Goal: Task Accomplishment & Management: Manage account settings

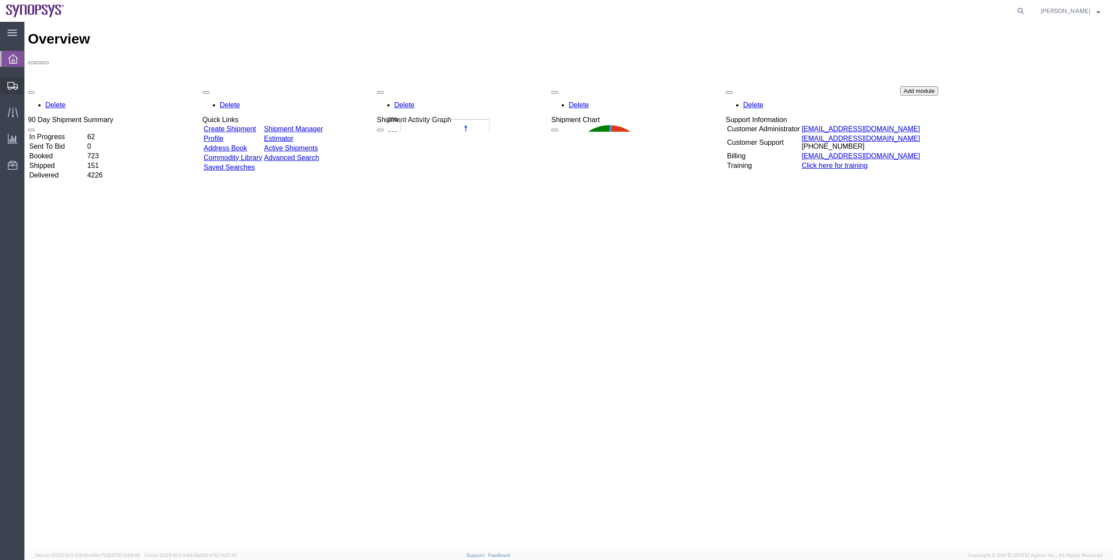
click at [0, 0] on span "Shipment Manager" at bounding box center [0, 0] width 0 height 0
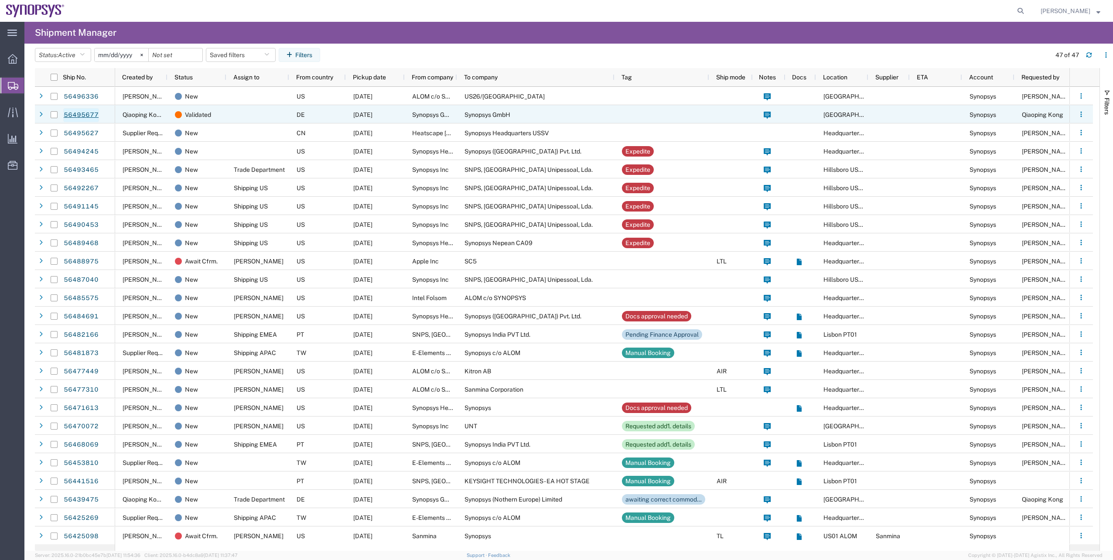
click at [77, 117] on link "56495677" at bounding box center [81, 115] width 36 height 14
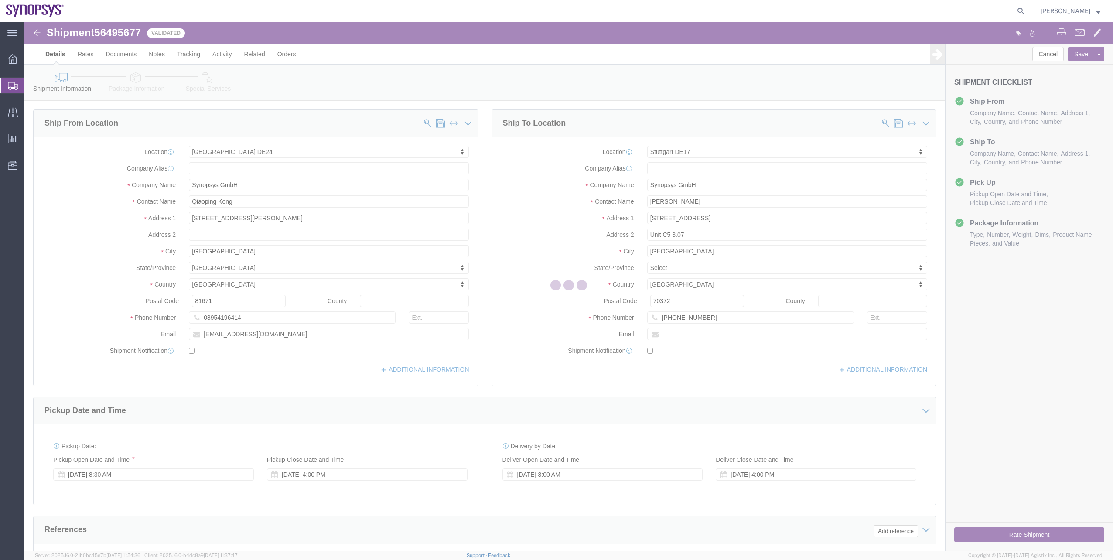
click at [116, 39] on div at bounding box center [568, 286] width 1089 height 529
select select "71411"
select select "63101"
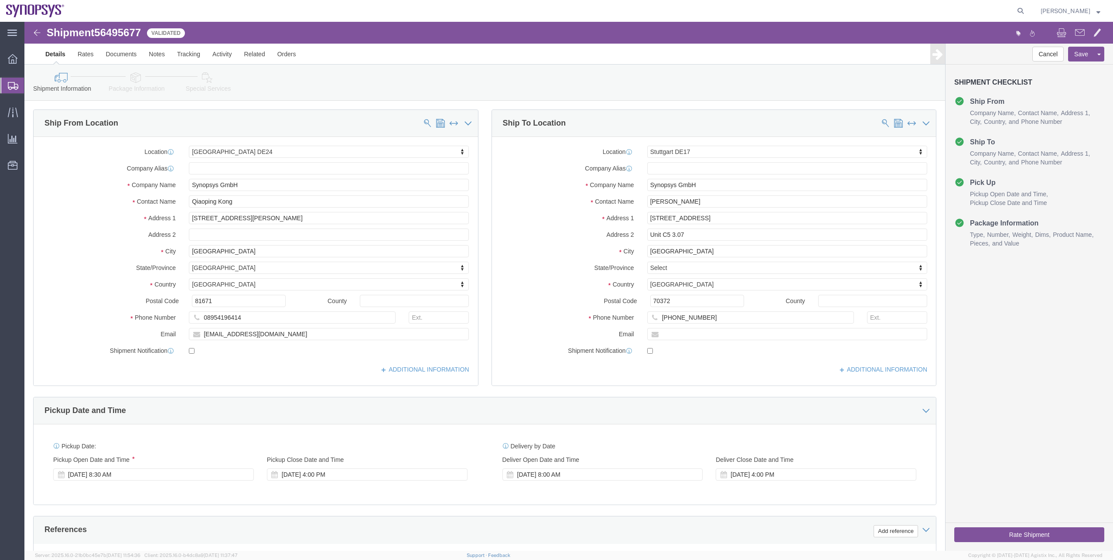
click span "56495677"
copy span "56495677"
click div "[DATE] 8:30 AM"
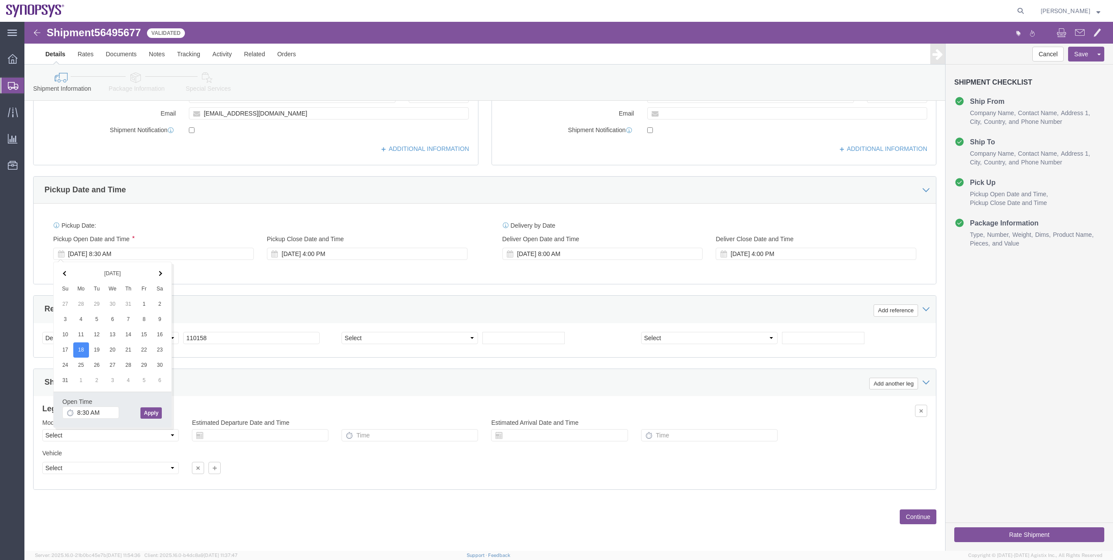
click div "Open Time 8:30 AM [DATE] 8:30 AM - [DATE] 8:30 AM Cancel Apply"
click button "Apply"
click div "[DATE] 9:30 AM"
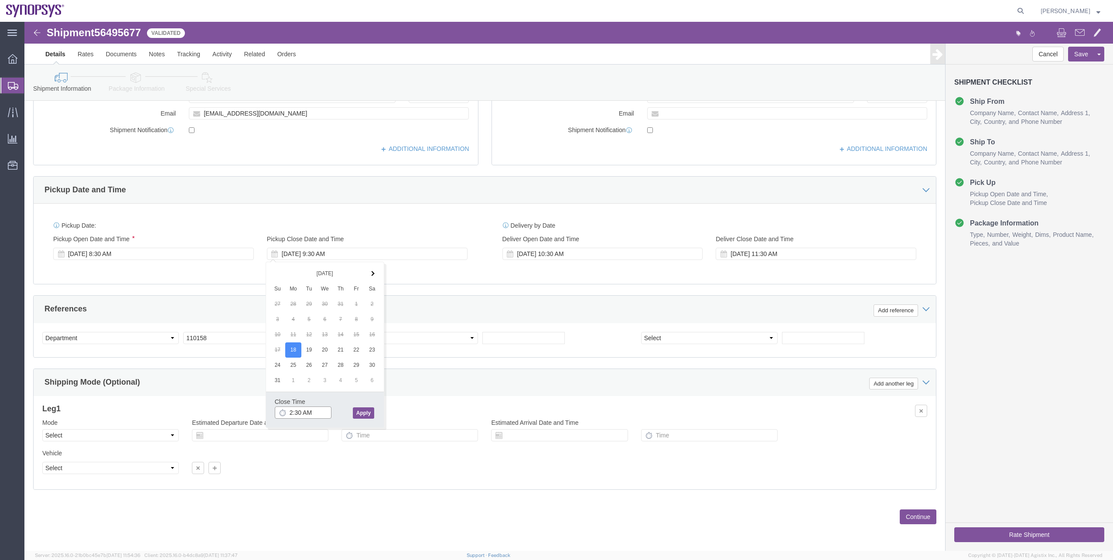
click input "2:30 AM"
type input "2:30 PM"
click button "Apply"
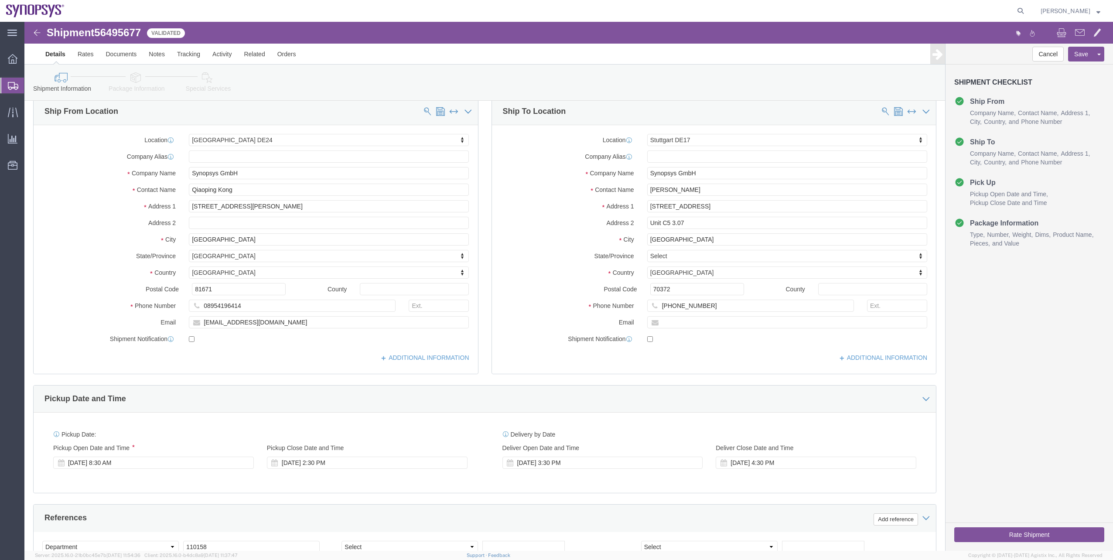
scroll to position [0, 0]
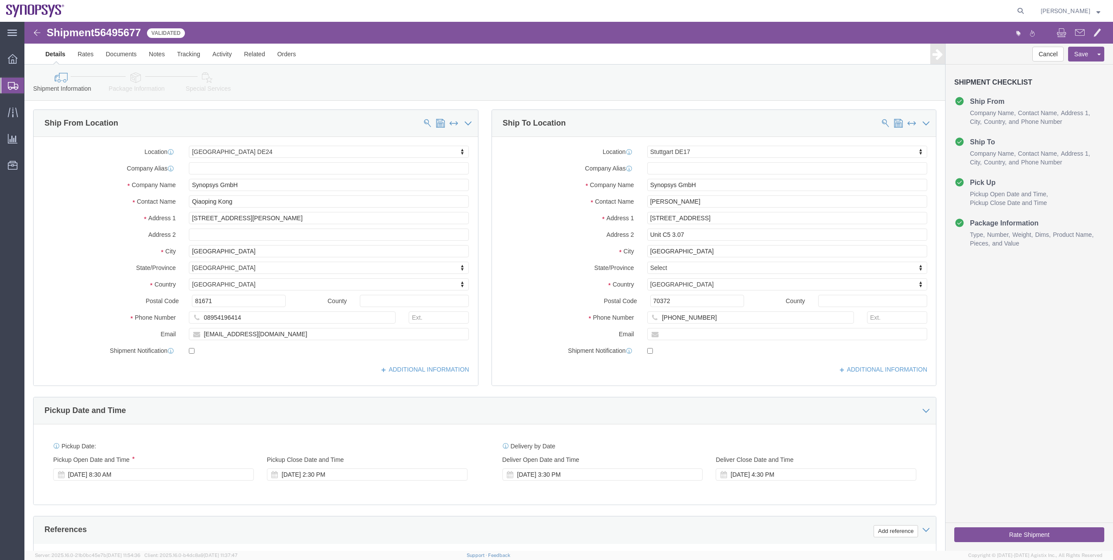
click icon
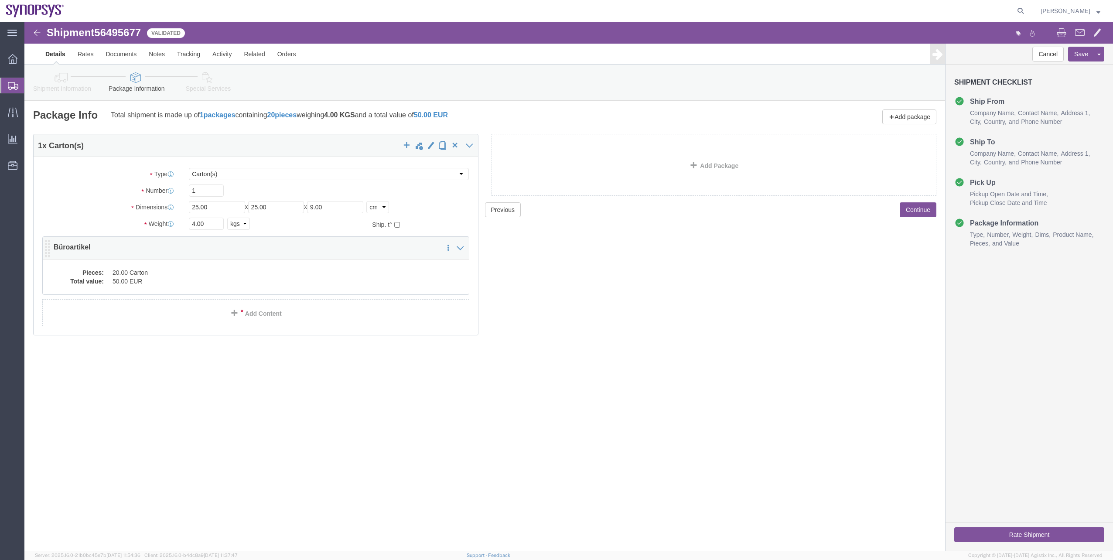
click dd "20.00 Carton"
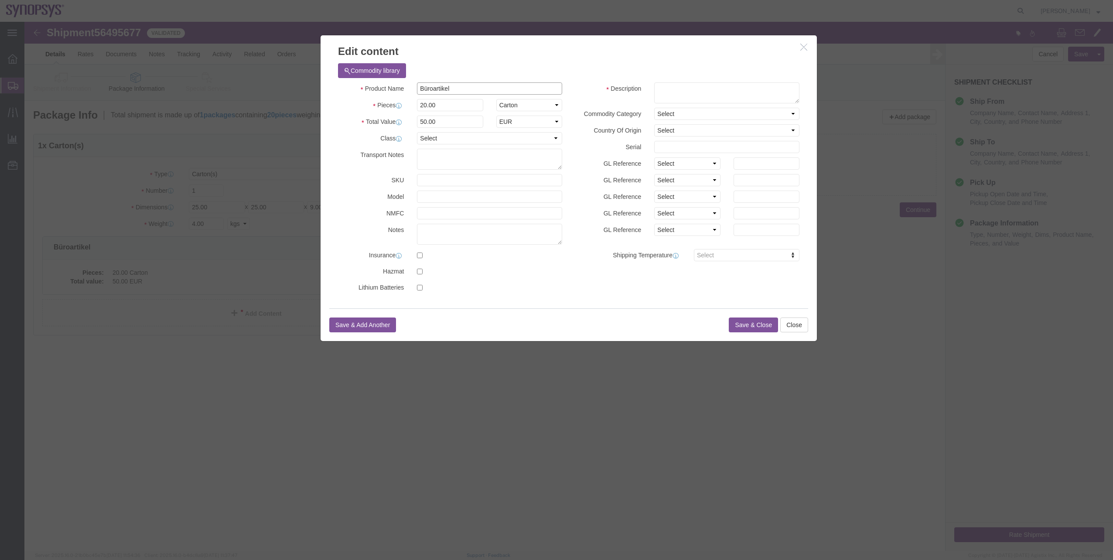
drag, startPoint x: 451, startPoint y: 68, endPoint x: 371, endPoint y: 53, distance: 81.3
click div "Commodity library Product Name Büroartikel Pieces 20.00 Select Bag Barrels 100B…"
click input "Büroartikel"
drag, startPoint x: 443, startPoint y: 66, endPoint x: 406, endPoint y: 92, distance: 45.6
click div "Product Name Büroartikel"
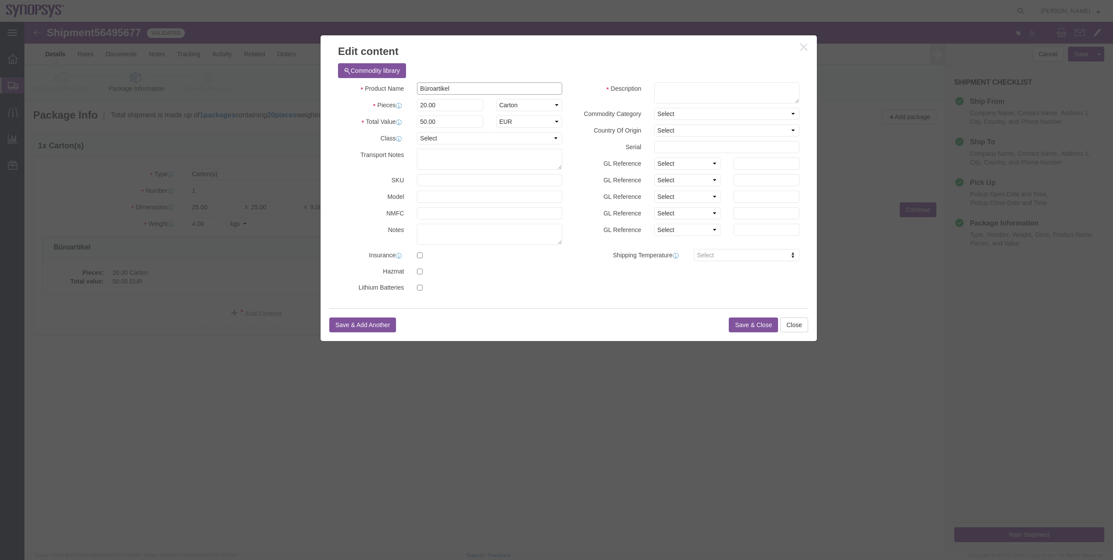
paste input "Office supplies"
type input "Office supplies"
click button "Save & Close"
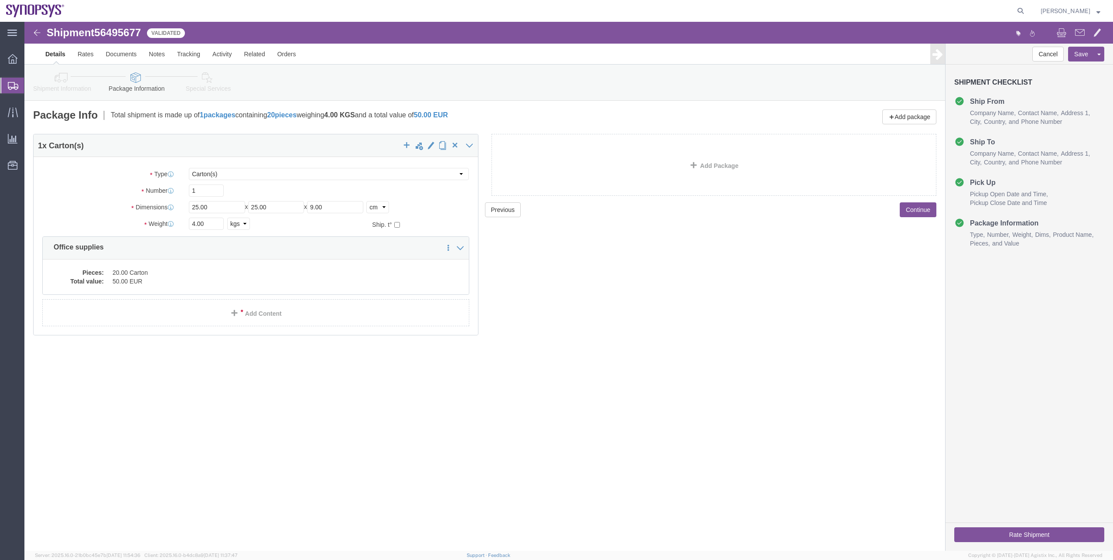
click link "Shipment Information"
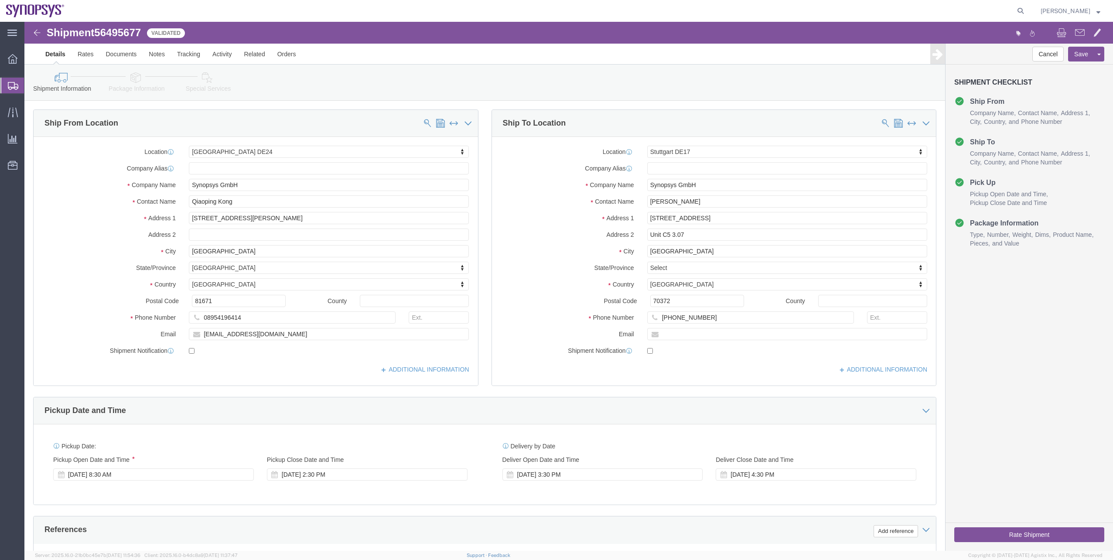
click link "Shipment Information"
click link "Package Information"
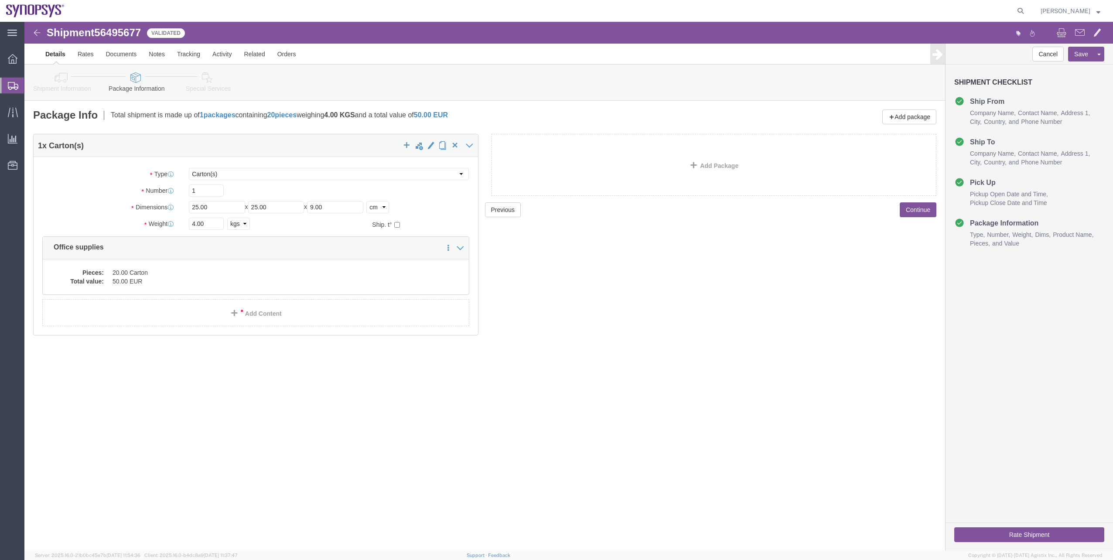
click link "Special Services"
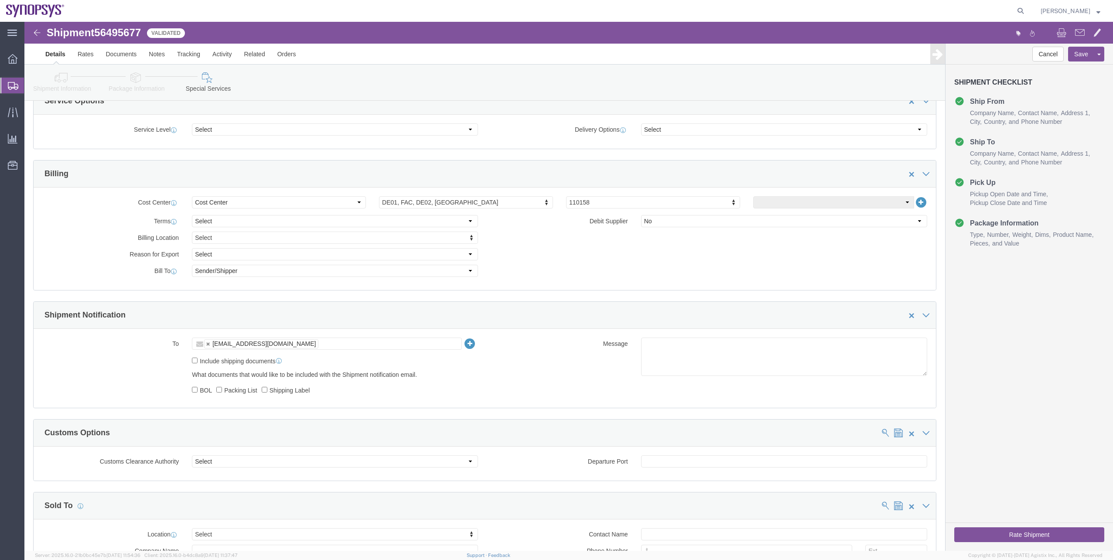
scroll to position [349, 0]
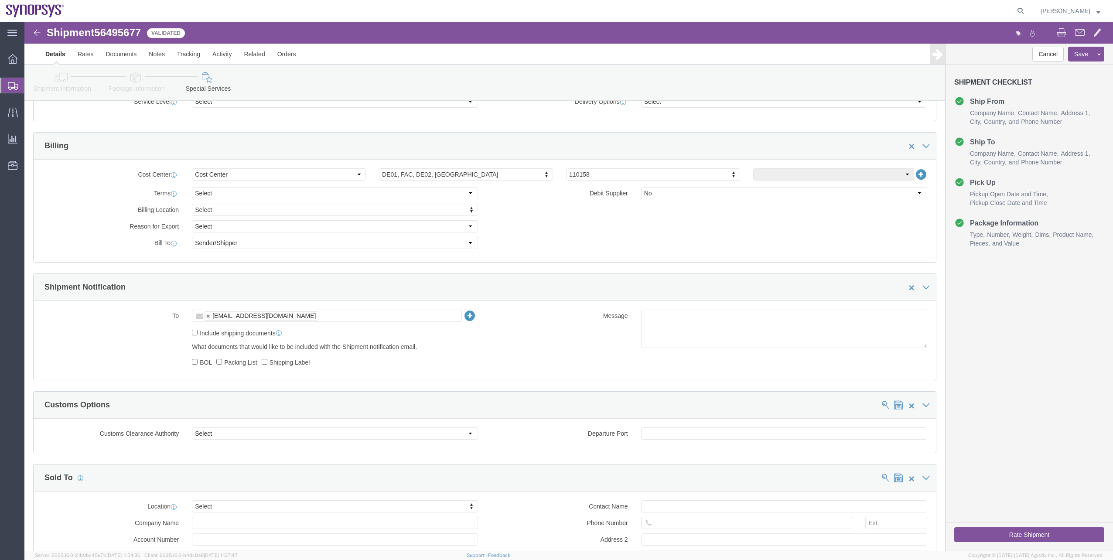
click button "Rate Shipment"
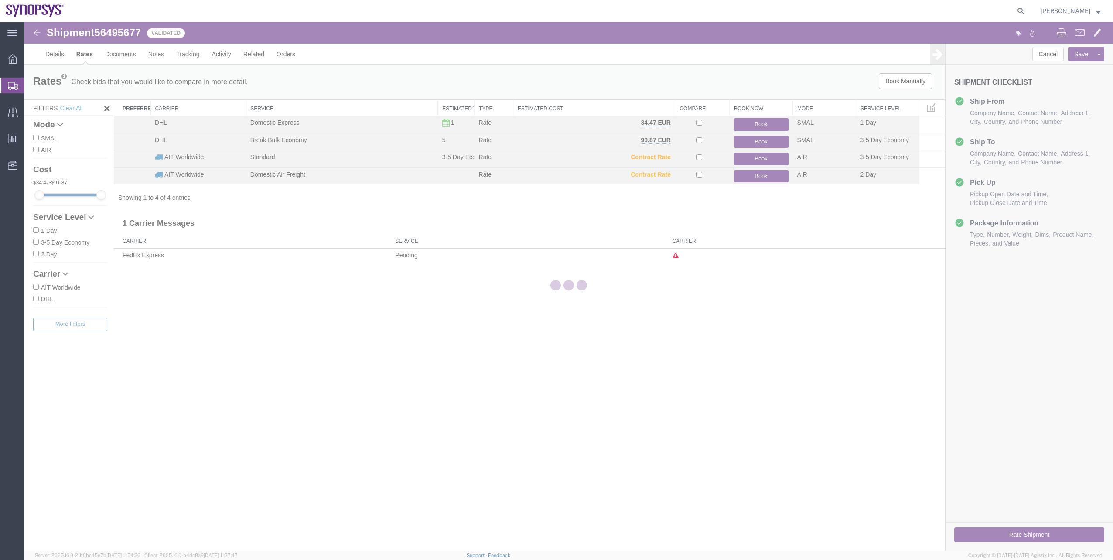
scroll to position [0, 0]
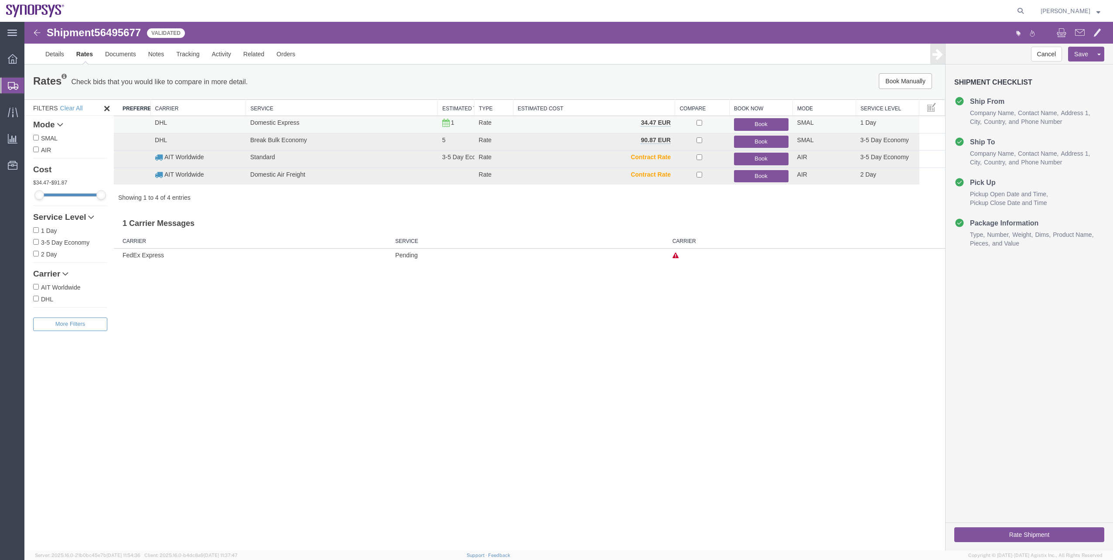
click at [768, 122] on button "Book" at bounding box center [761, 124] width 55 height 13
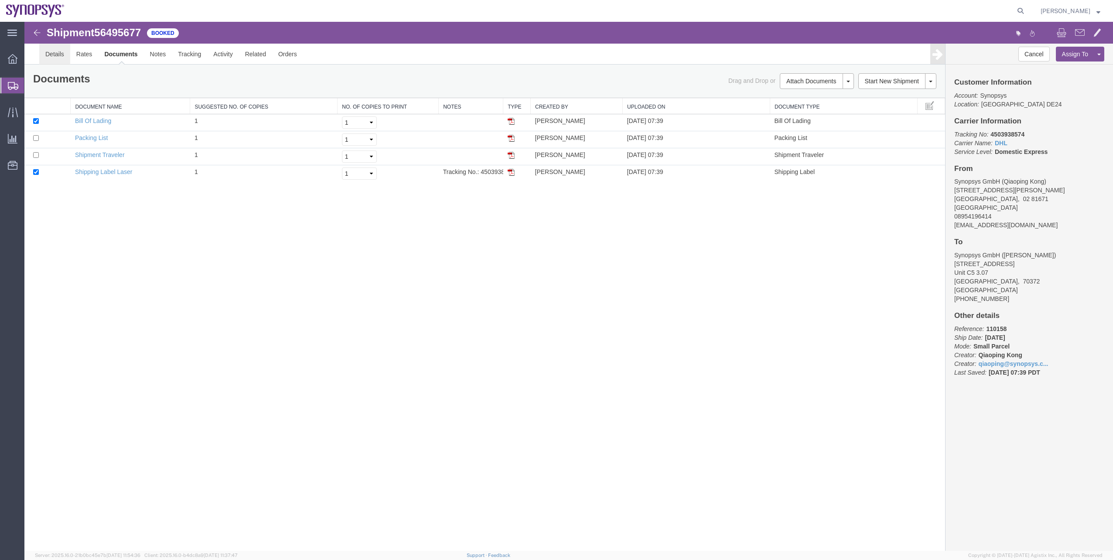
click at [58, 58] on link "Details" at bounding box center [54, 54] width 31 height 21
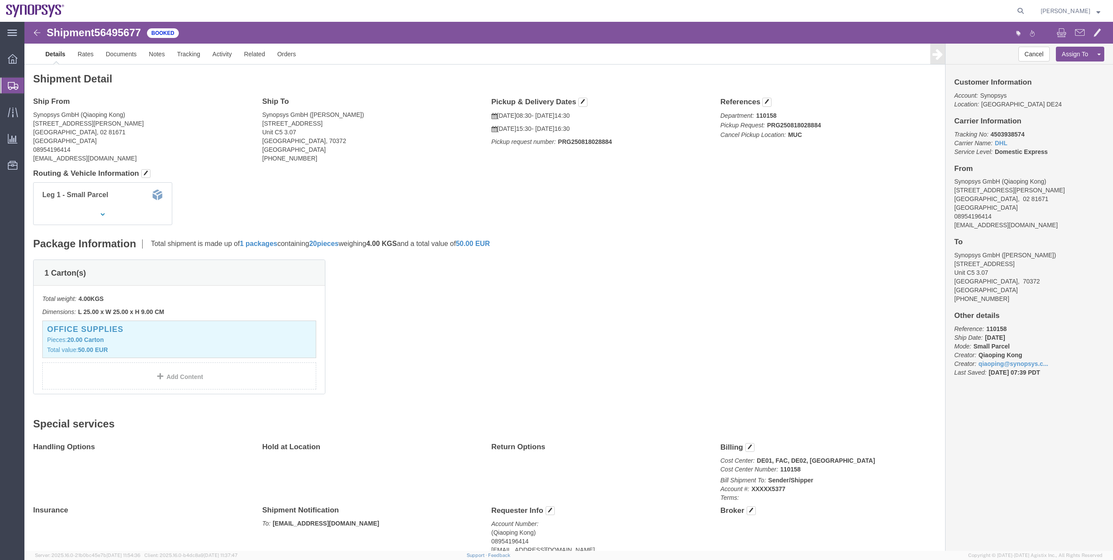
click div "Pickup & Delivery Dates [DATE] 08:30 - [DATE] 14:30 [DATE] 15:30 - [DATE] 16:30…"
click button "button"
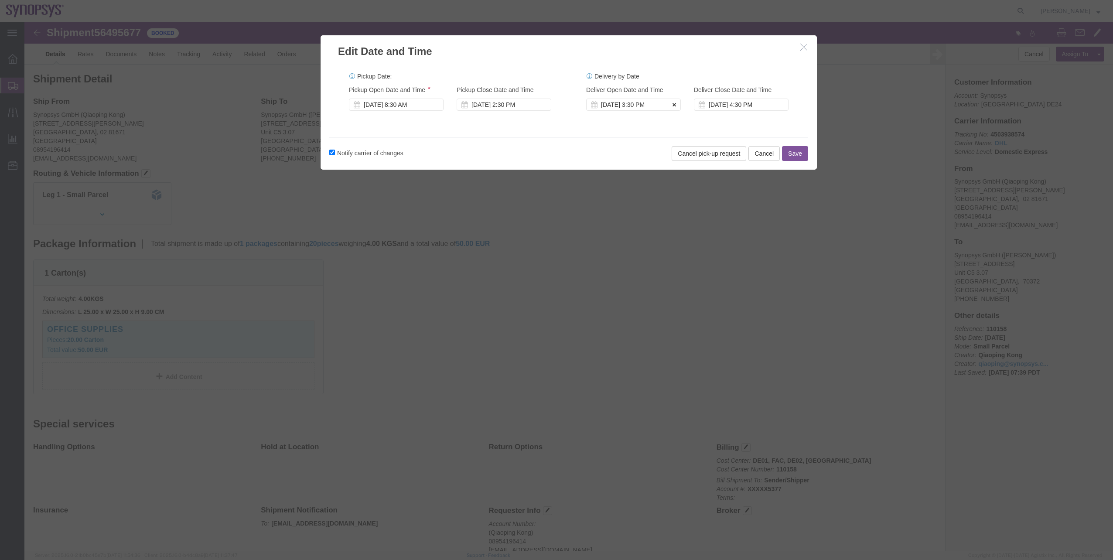
click button
click icon
click button "Save"
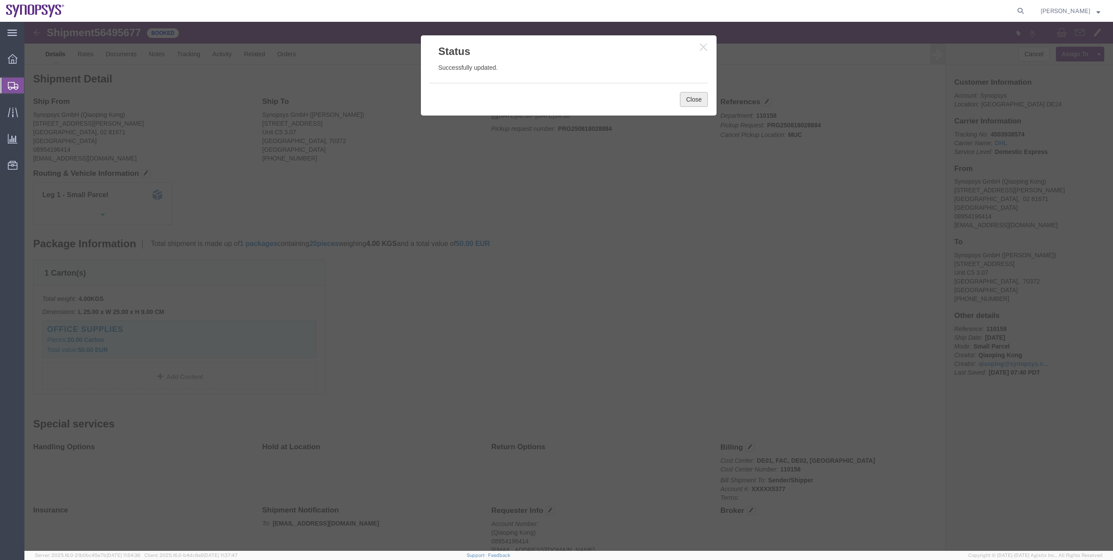
click button "Close"
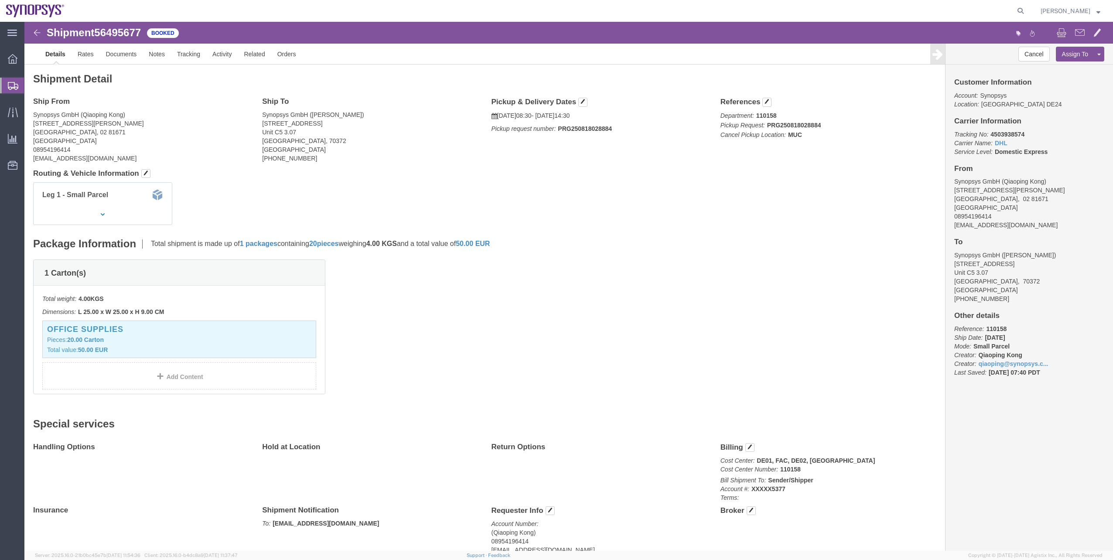
click at [0, 0] on span "Shipment Manager" at bounding box center [0, 0] width 0 height 0
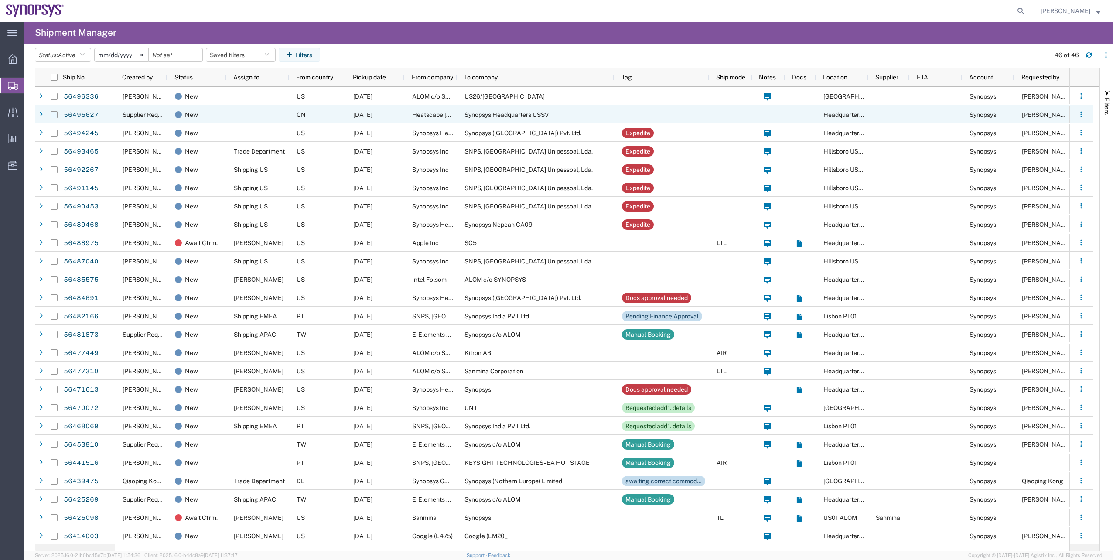
click at [55, 113] on input "Press Space to toggle row selection (unchecked)" at bounding box center [54, 114] width 7 height 7
checkbox input "true"
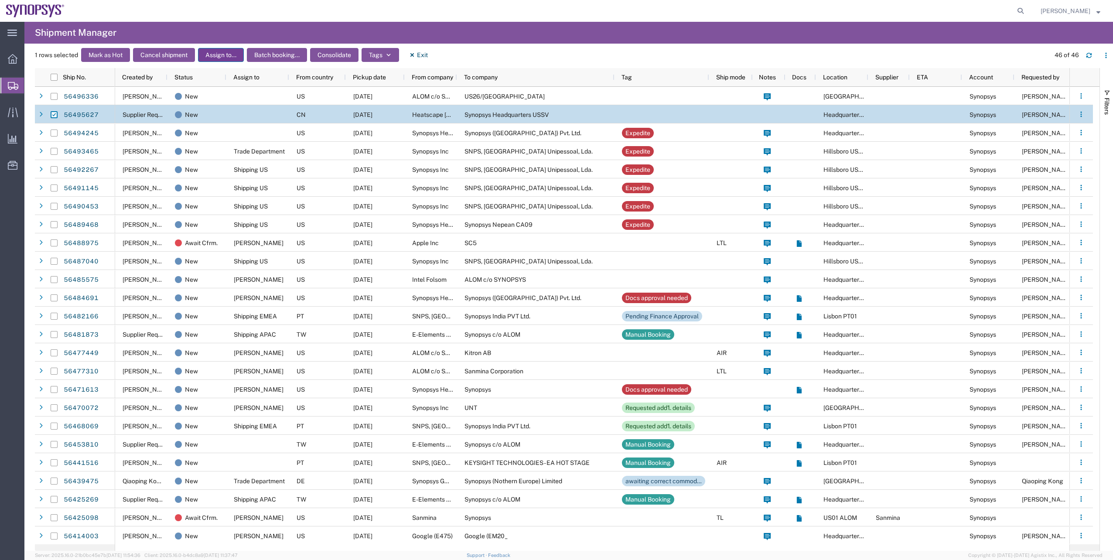
click at [231, 55] on button "Assign to..." at bounding box center [221, 55] width 46 height 14
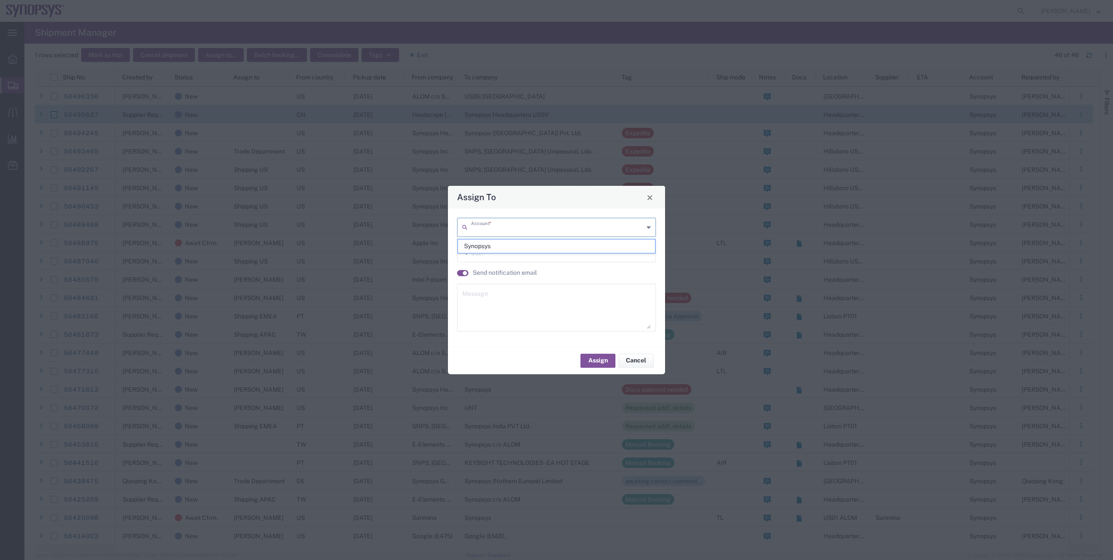
click at [502, 227] on input "text" at bounding box center [557, 226] width 173 height 15
click at [485, 239] on span "Synopsys" at bounding box center [556, 246] width 197 height 14
type input "Synopsys"
click at [484, 245] on input "text" at bounding box center [558, 251] width 174 height 15
click at [485, 250] on input "text" at bounding box center [558, 251] width 174 height 15
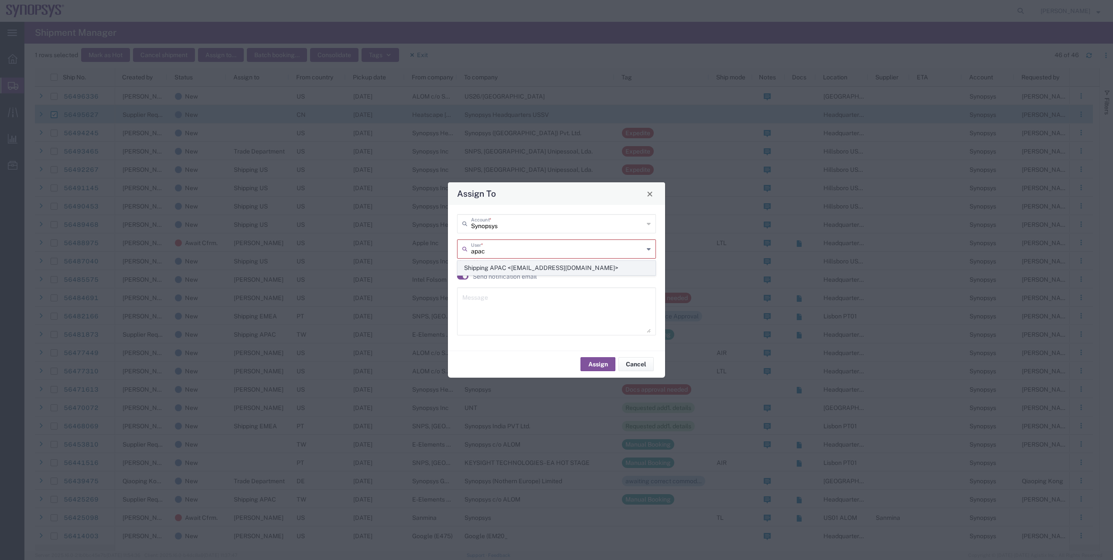
click at [512, 272] on span "Shipping APAC <[EMAIL_ADDRESS][DOMAIN_NAME]>" at bounding box center [556, 268] width 197 height 14
type input "Shipping APAC <[EMAIL_ADDRESS][DOMAIN_NAME]>"
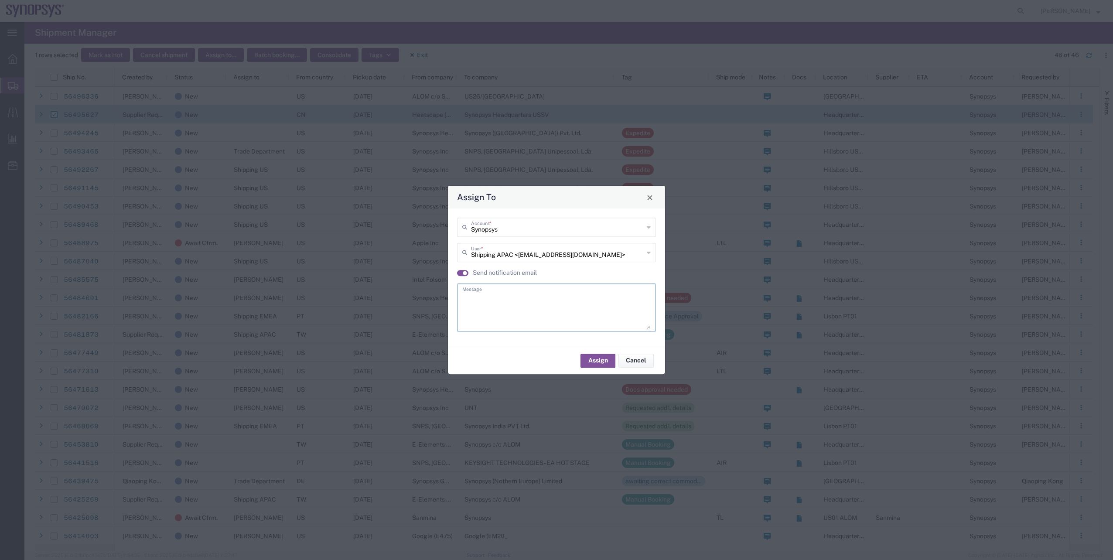
click at [526, 297] on textarea at bounding box center [556, 307] width 188 height 43
type textarea "."
click at [611, 360] on button "Assign" at bounding box center [597, 361] width 35 height 14
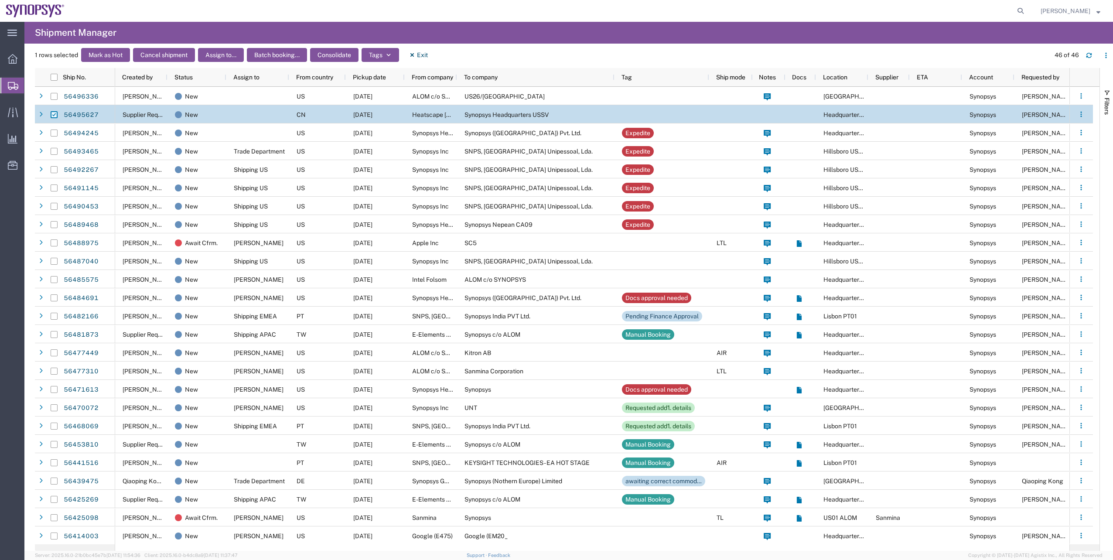
click at [54, 114] on input "Press Space to toggle row selection (checked)" at bounding box center [54, 114] width 7 height 7
checkbox input "false"
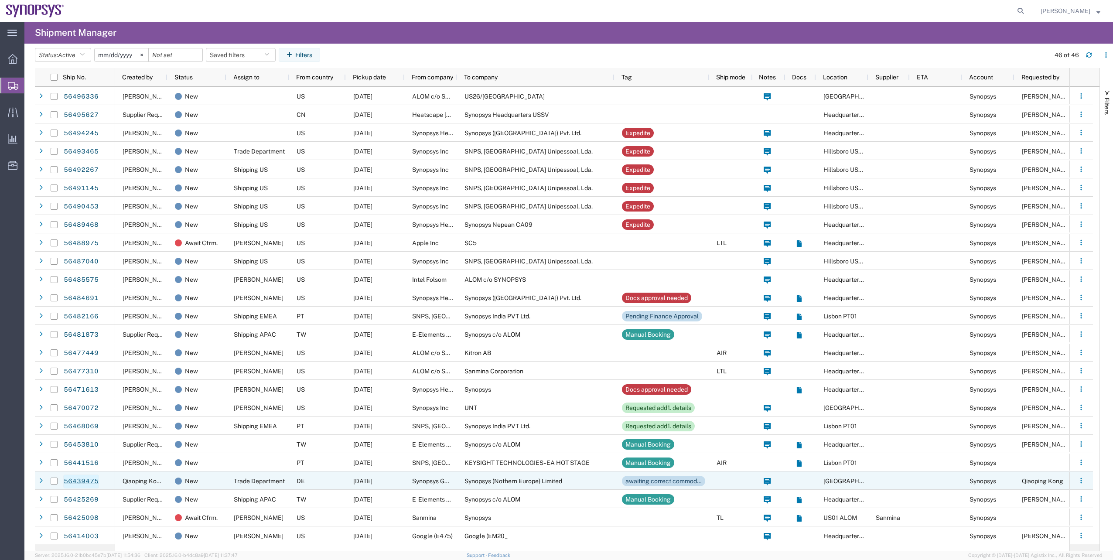
click at [82, 481] on link "56439475" at bounding box center [81, 481] width 36 height 14
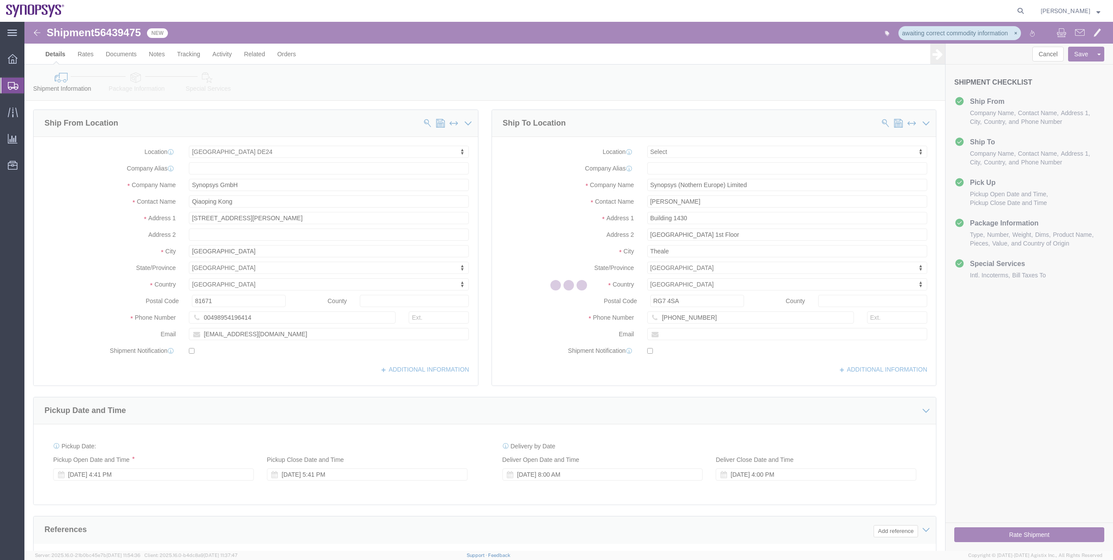
select select "71411"
select select
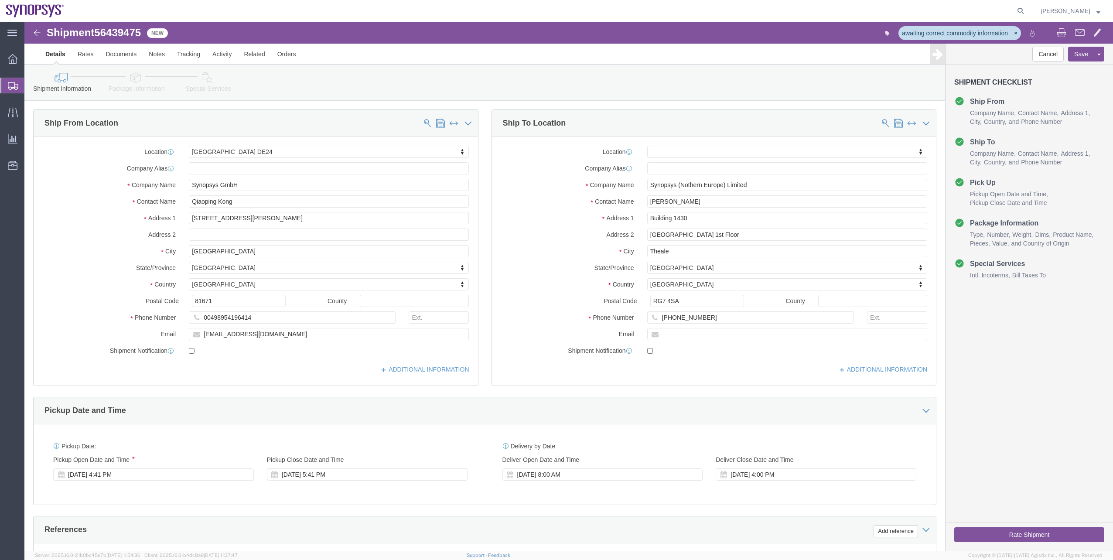
click at [0, 0] on span "Shipment Manager" at bounding box center [0, 0] width 0 height 0
